Goal: Task Accomplishment & Management: Complete application form

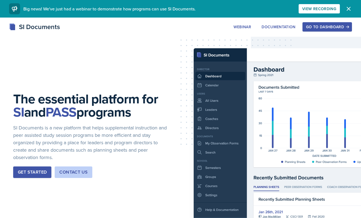
click at [325, 25] on div "Go to Dashboard" at bounding box center [327, 27] width 42 height 4
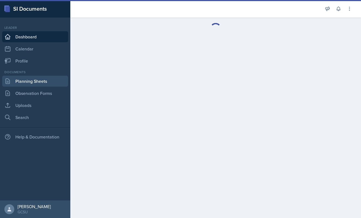
click at [38, 78] on link "Planning Sheets" at bounding box center [35, 81] width 66 height 11
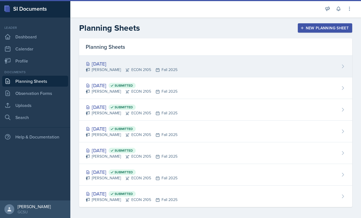
click at [168, 69] on div "[PERSON_NAME] ECON 2105 Fall 2025" at bounding box center [132, 70] width 92 height 6
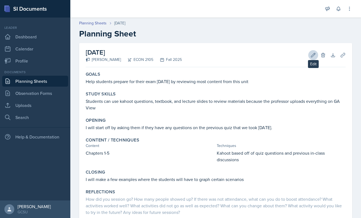
click at [310, 55] on icon at bounding box center [312, 54] width 5 height 5
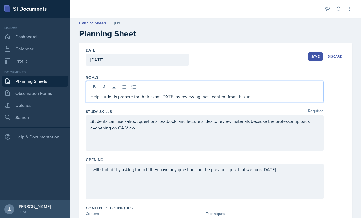
click at [192, 85] on div "Help students prepare for their exam [DATE] by reviewing most content from this…" at bounding box center [205, 91] width 238 height 21
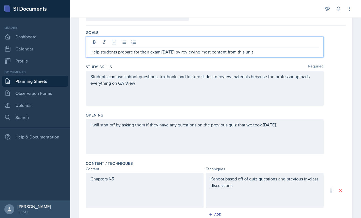
scroll to position [44, 0]
click at [148, 143] on div "I will start off by asking them if they have any questions on the previous quiz…" at bounding box center [205, 136] width 238 height 35
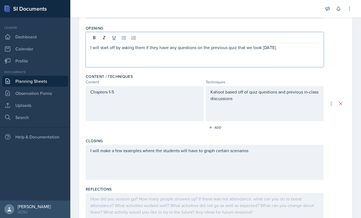
scroll to position [123, 0]
click at [272, 156] on div "I will make a few examples where the students will have to graph certain scenar…" at bounding box center [205, 161] width 238 height 35
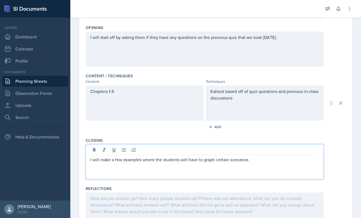
click at [215, 161] on p "I will make a few examples where the students will have to graph certain scenar…" at bounding box center [204, 159] width 228 height 7
click at [254, 158] on p "I will make a few examples where the students will have to graph certain scenar…" at bounding box center [204, 159] width 228 height 7
click at [143, 160] on p "I will make a few examples where the students will have to graph certain scenar…" at bounding box center [204, 159] width 228 height 7
click at [242, 172] on div "I will make a few examples pulled from the quizes where the students will have …" at bounding box center [205, 161] width 238 height 35
click at [294, 155] on div at bounding box center [204, 150] width 228 height 9
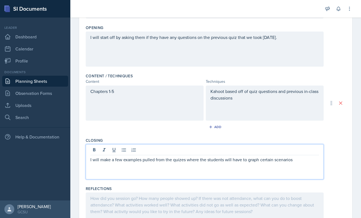
click at [294, 161] on p "I will make a few examples pulled from the quizes where the students will have …" at bounding box center [204, 159] width 228 height 7
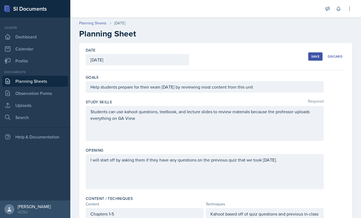
scroll to position [0, 0]
click at [317, 53] on button "Save" at bounding box center [315, 56] width 14 height 8
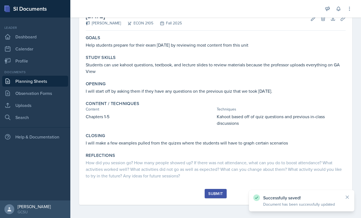
scroll to position [37, 0]
click at [209, 192] on div "Submit" at bounding box center [215, 194] width 15 height 4
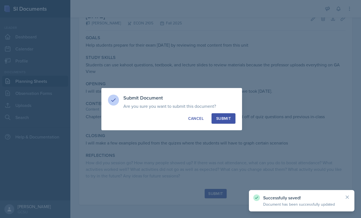
click at [227, 117] on div "Submit" at bounding box center [223, 118] width 15 height 5
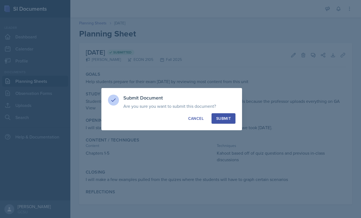
scroll to position [0, 0]
